Goal: Task Accomplishment & Management: Manage account settings

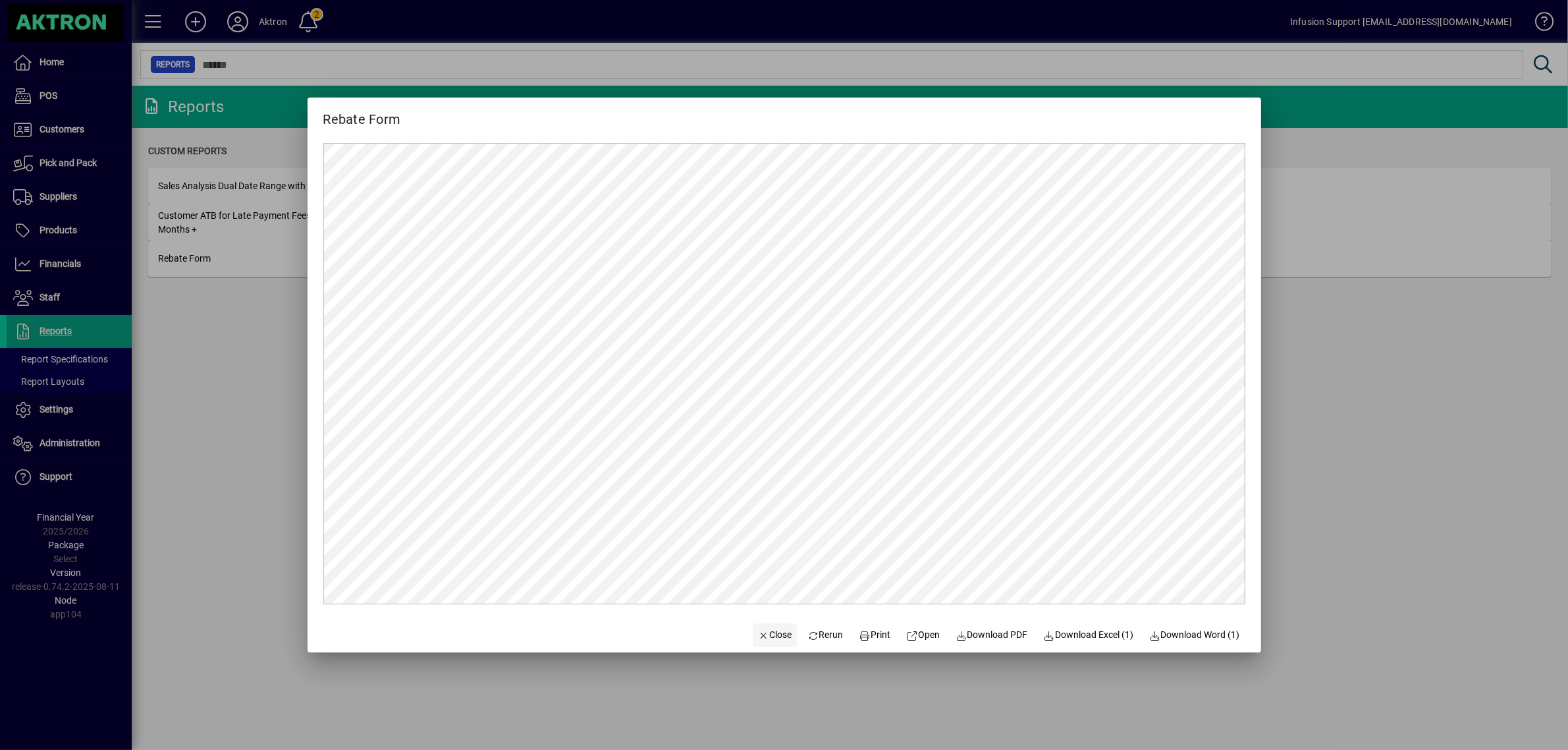
click at [760, 629] on span "Close" at bounding box center [775, 635] width 34 height 14
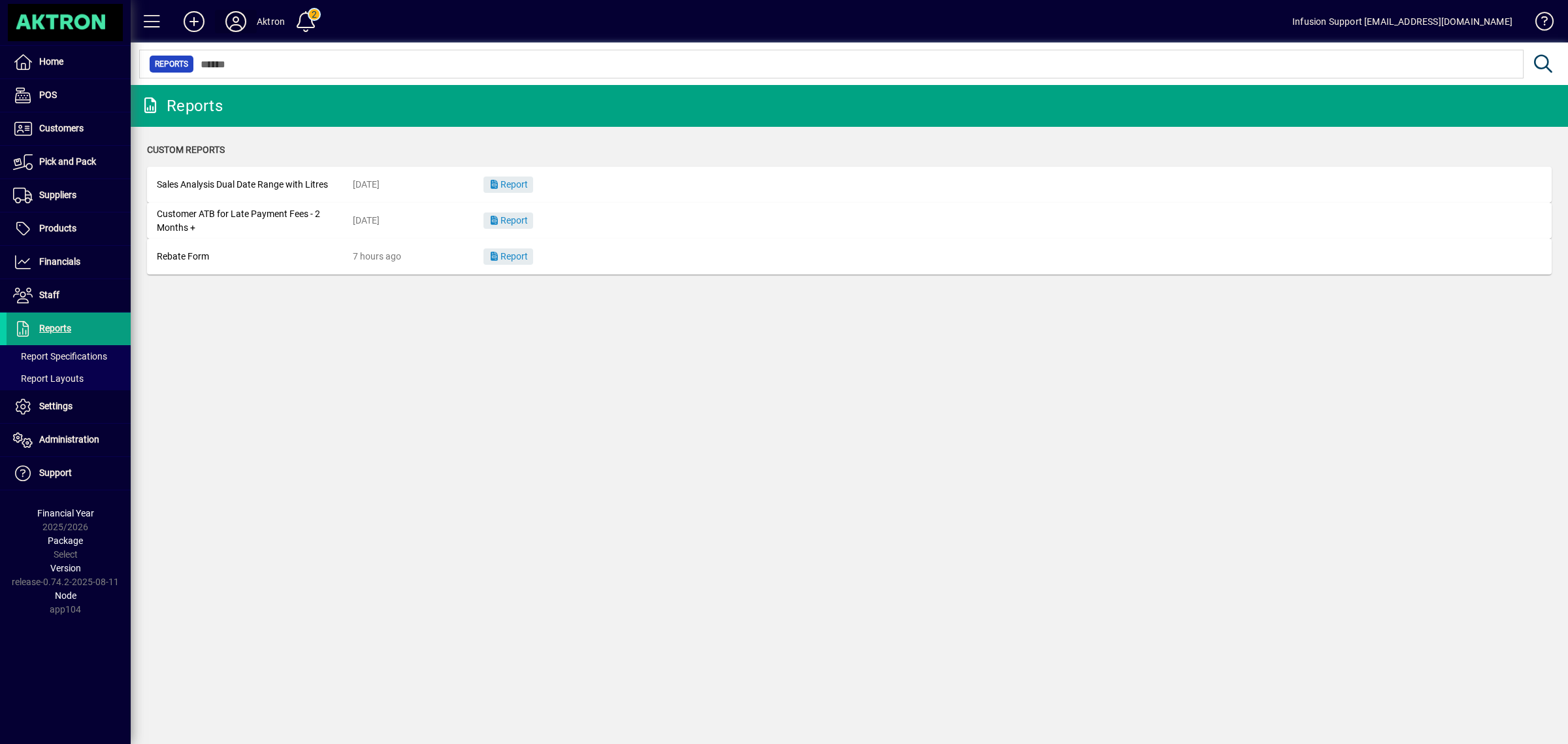
click at [240, 18] on icon at bounding box center [236, 22] width 26 height 21
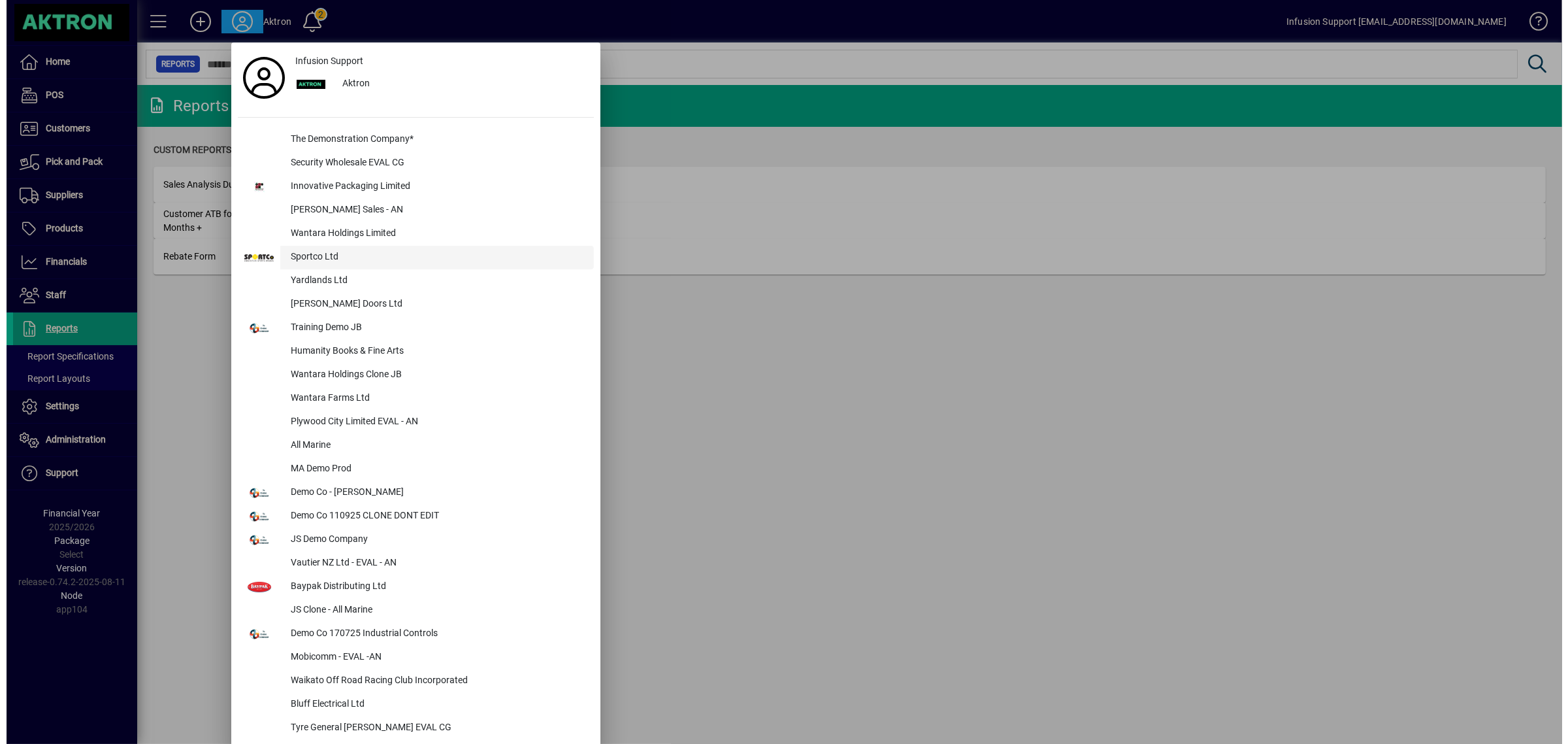
scroll to position [752, 0]
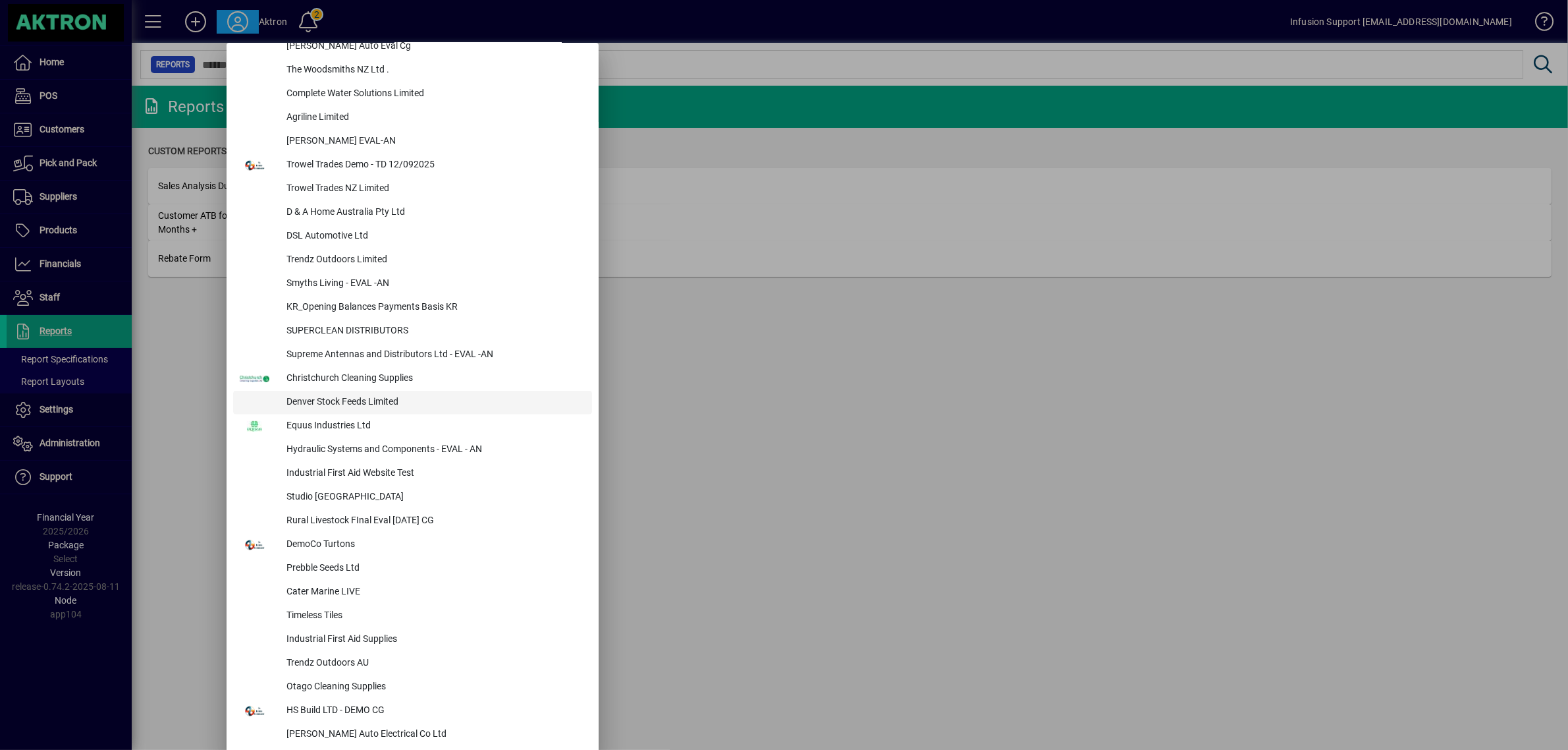
click at [326, 401] on div "Denver Stock Feeds Limited" at bounding box center [434, 402] width 316 height 23
